Goal: Information Seeking & Learning: Find specific fact

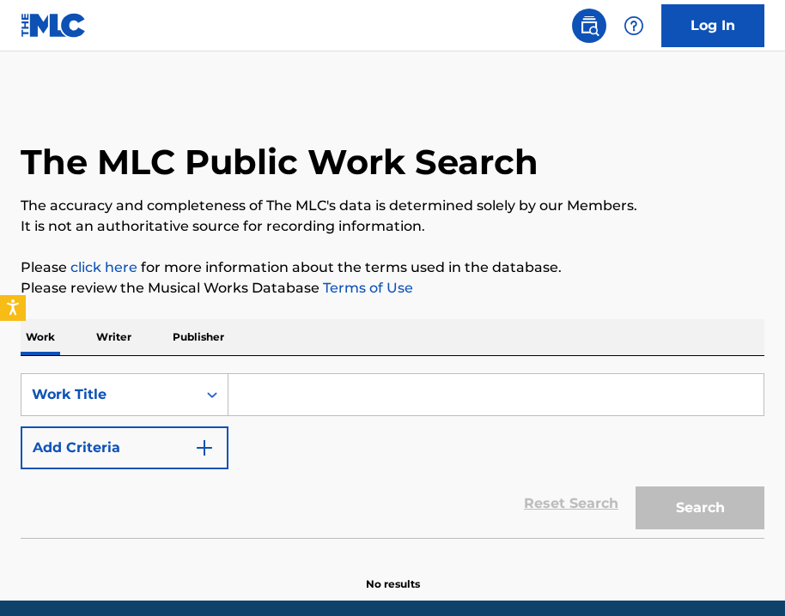
click at [378, 391] on input "Search Form" at bounding box center [495, 394] width 535 height 41
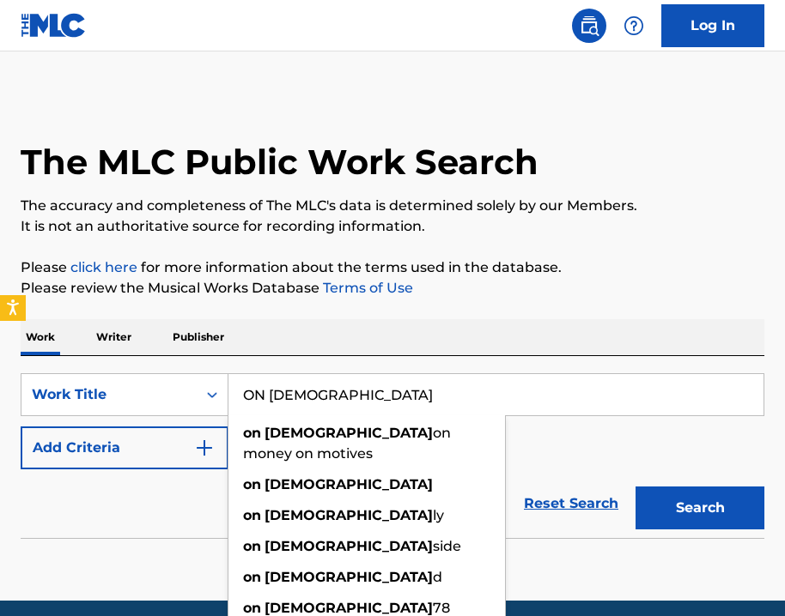
type input "ON [DEMOGRAPHIC_DATA]"
click at [121, 464] on button "Add Criteria" at bounding box center [125, 448] width 208 height 43
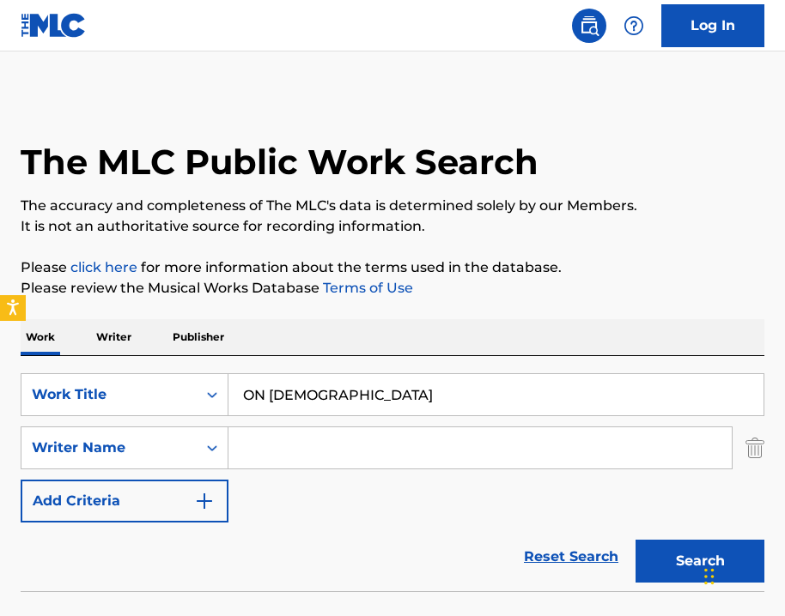
click at [271, 430] on input "Search Form" at bounding box center [479, 448] width 503 height 41
type input "P"
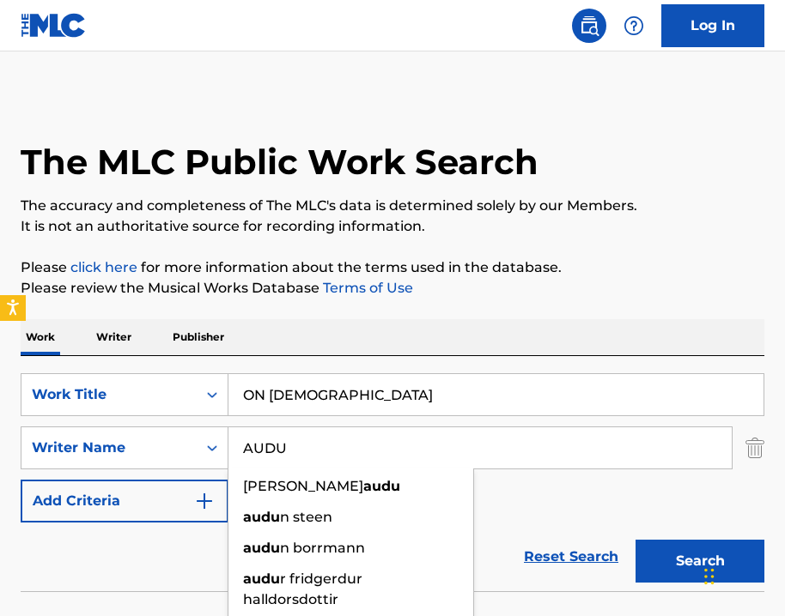
type input "AUDU"
click at [693, 570] on button "Search" at bounding box center [699, 561] width 129 height 43
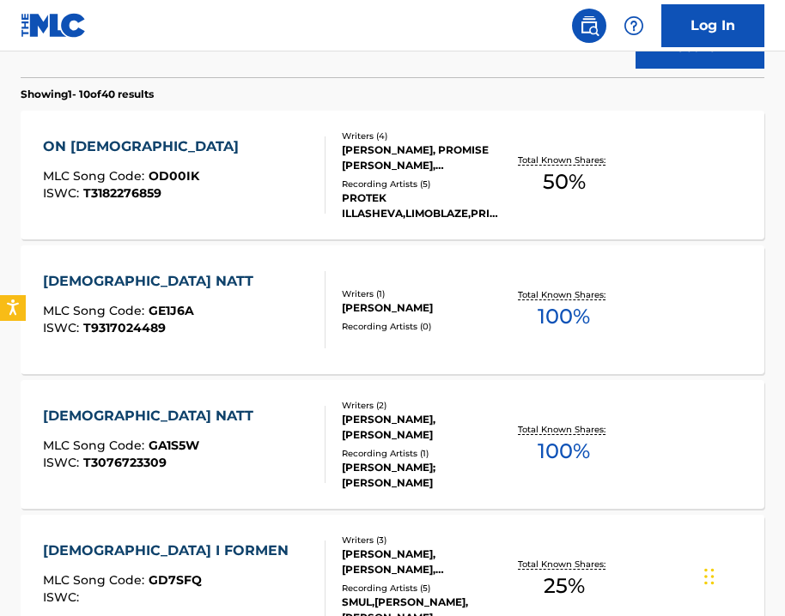
scroll to position [515, 0]
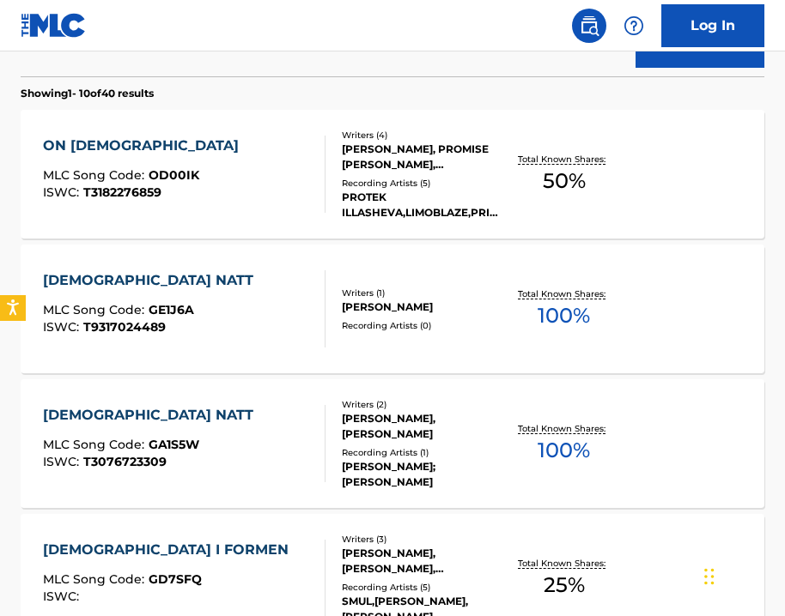
click at [360, 168] on div "[PERSON_NAME], PROMISE [PERSON_NAME], [PERSON_NAME], [PERSON_NAME]" at bounding box center [422, 157] width 161 height 31
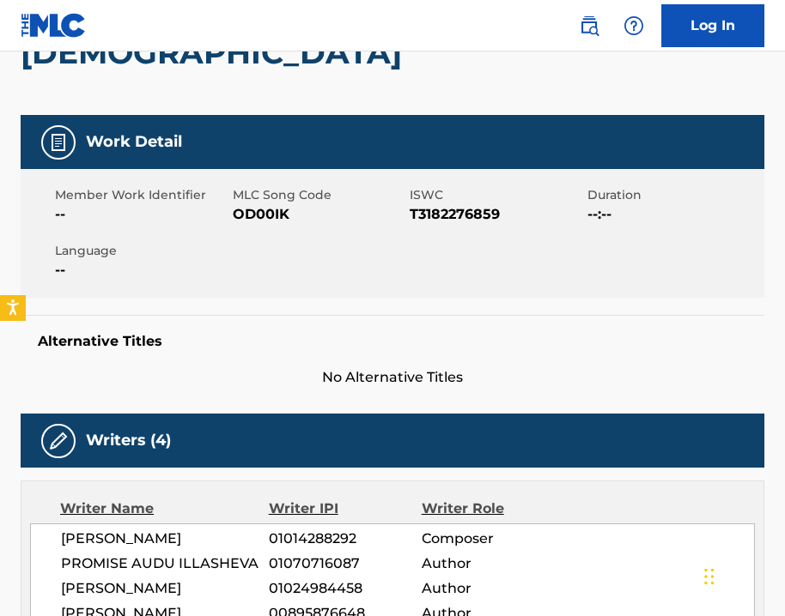
scroll to position [208, 0]
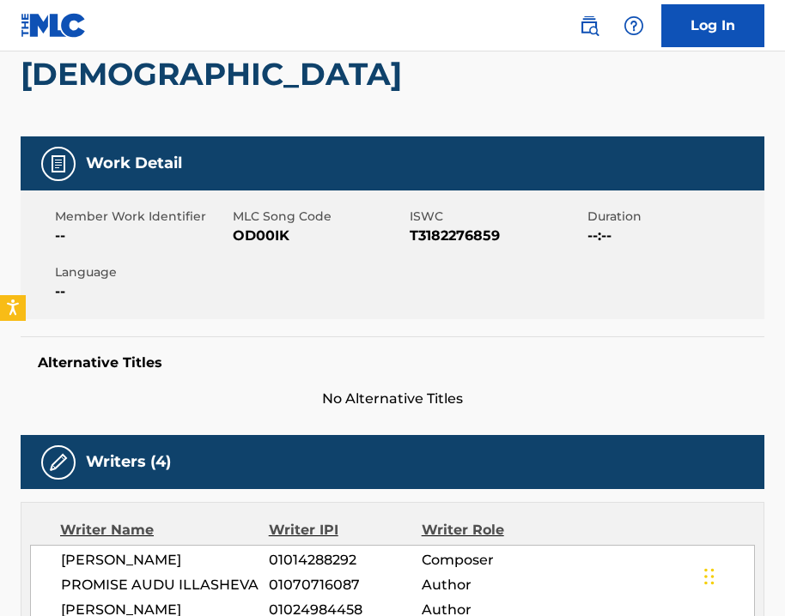
click at [241, 70] on div "ON [DEMOGRAPHIC_DATA]" at bounding box center [392, 55] width 743 height 164
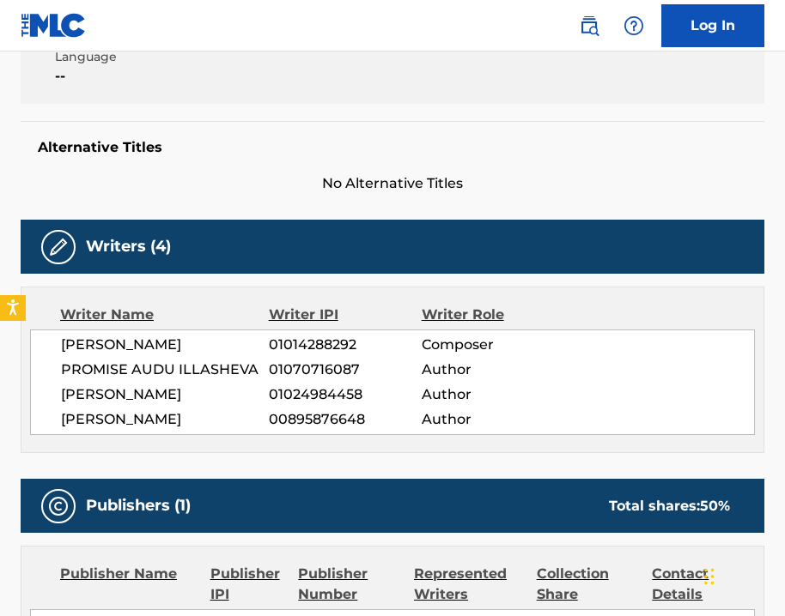
scroll to position [378, 0]
